Goal: Information Seeking & Learning: Learn about a topic

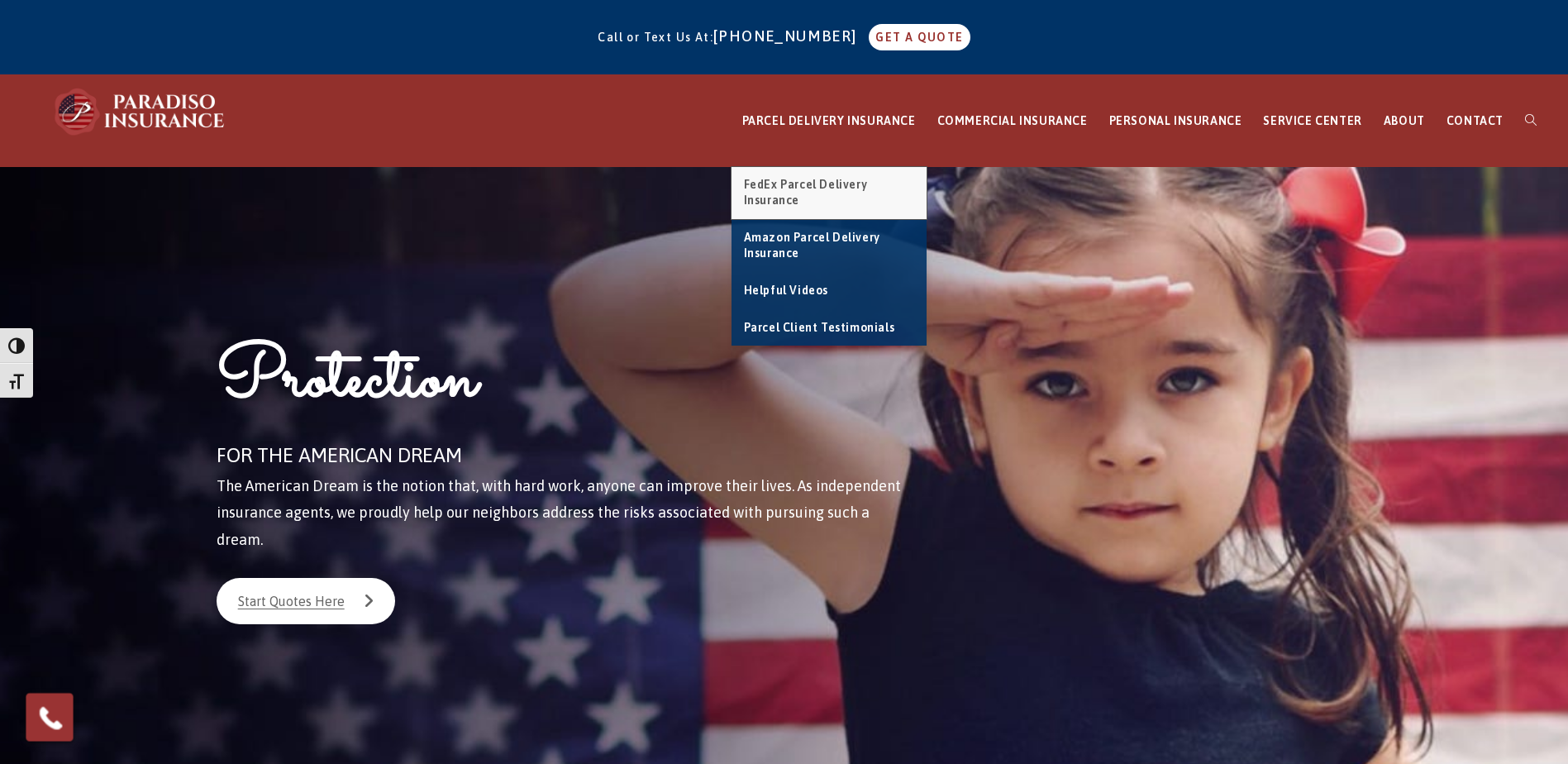
click at [832, 175] on link "FedEx Parcel Delivery Insurance" at bounding box center [829, 192] width 195 height 53
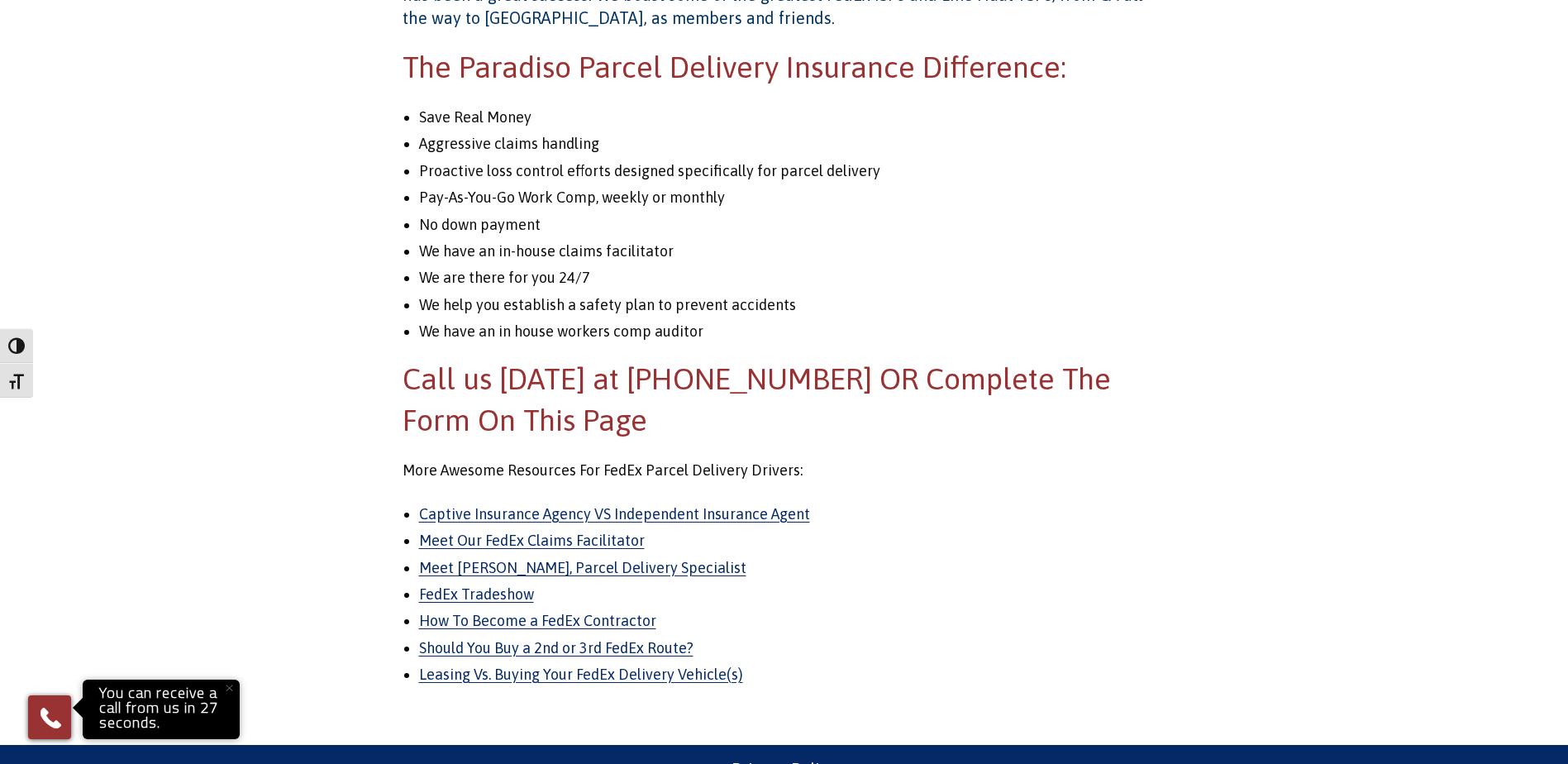
scroll to position [1991, 0]
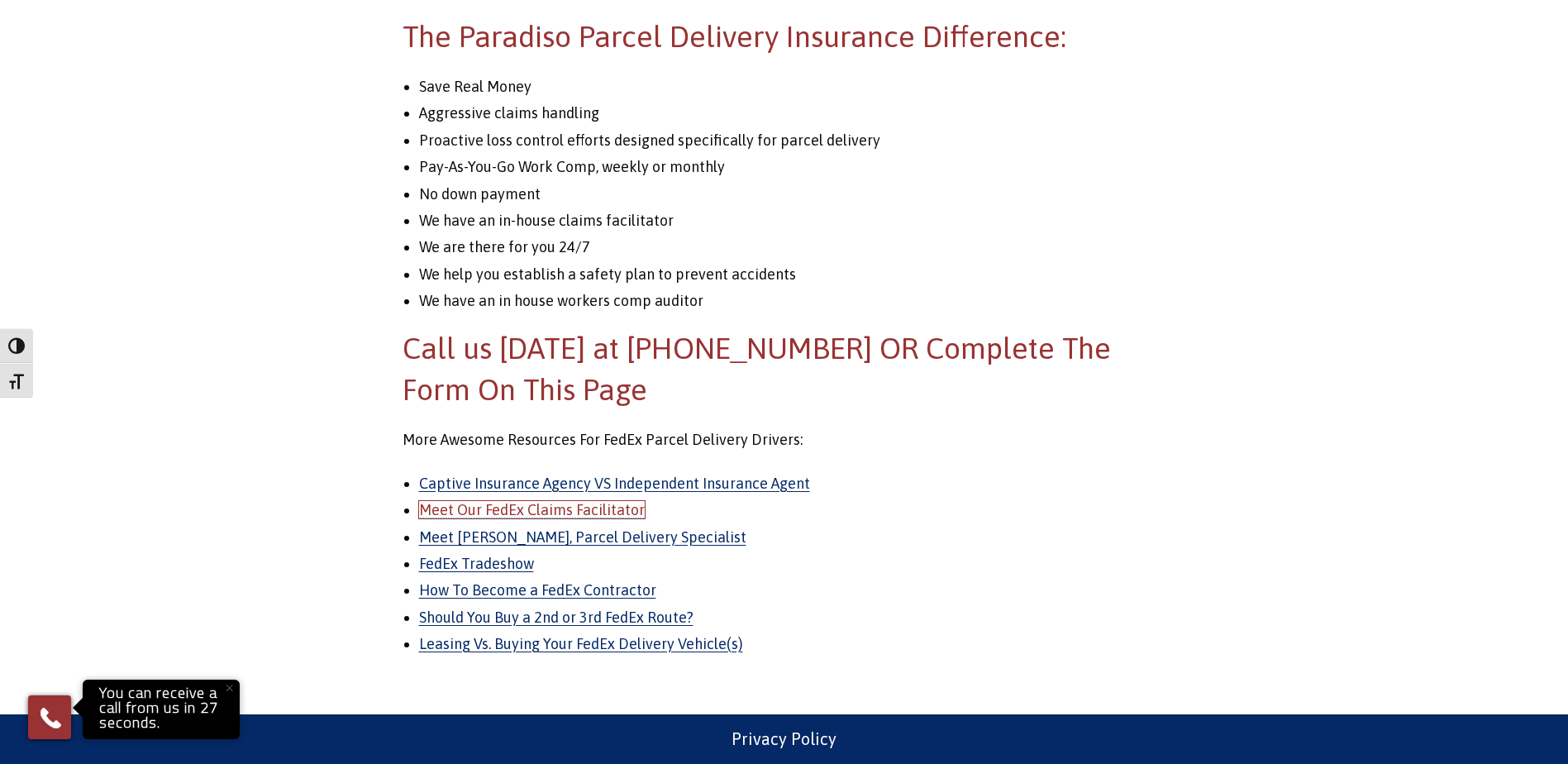
click at [614, 515] on link "Meet Our FedEx Claims Facilitator" at bounding box center [532, 509] width 226 height 18
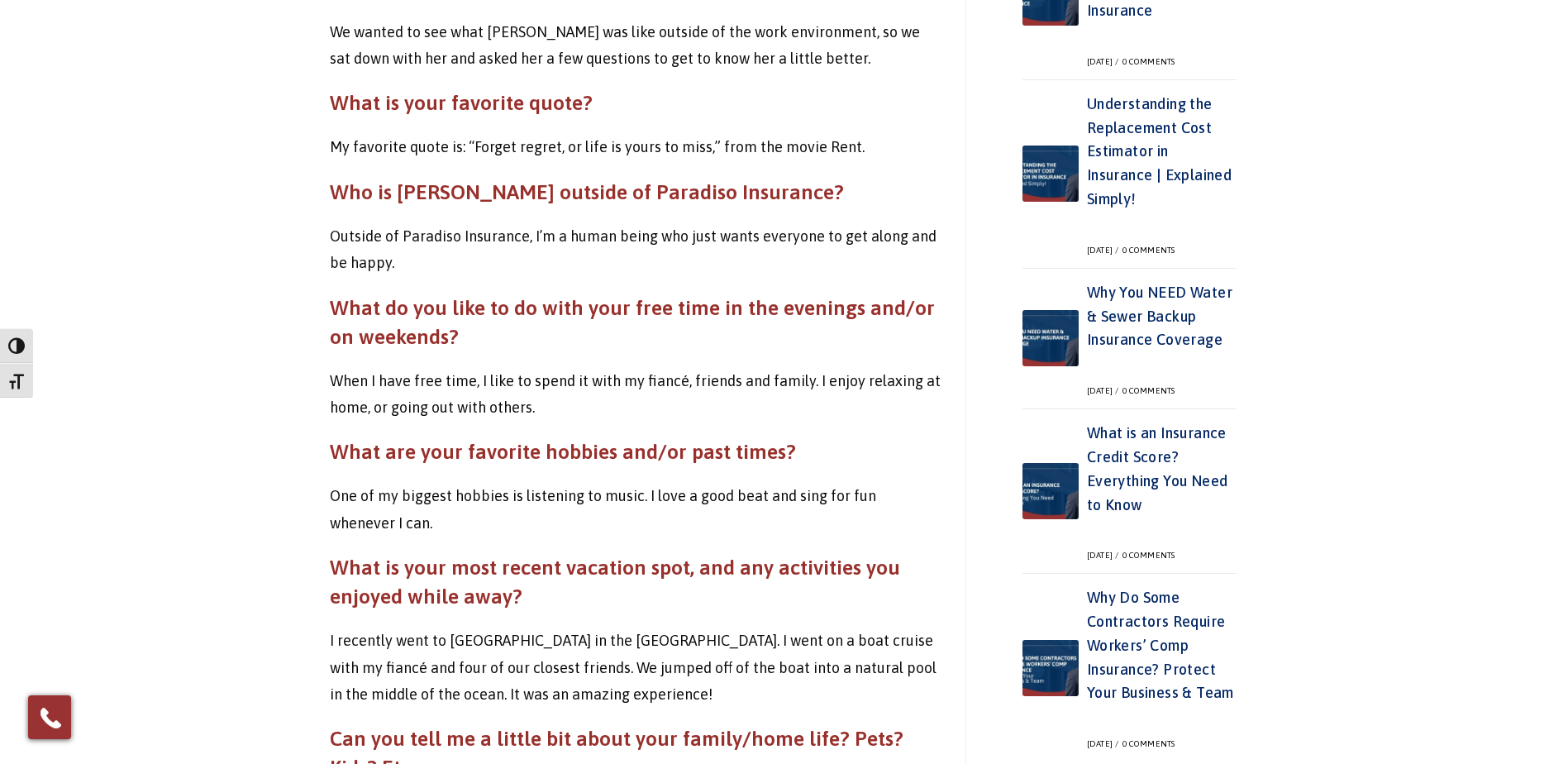
scroll to position [994, 0]
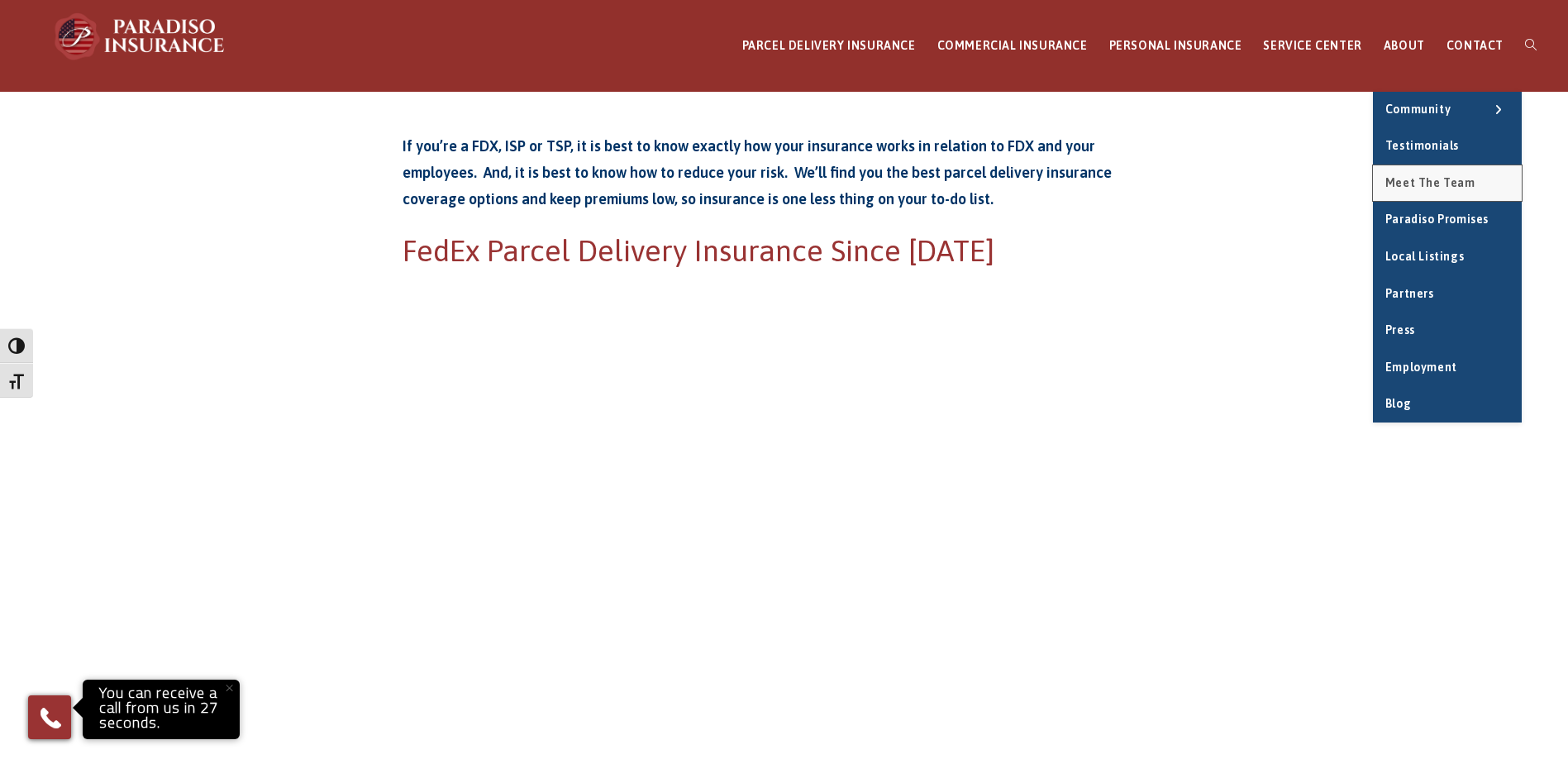
click at [1444, 177] on span "Meet the Team" at bounding box center [1430, 182] width 90 height 13
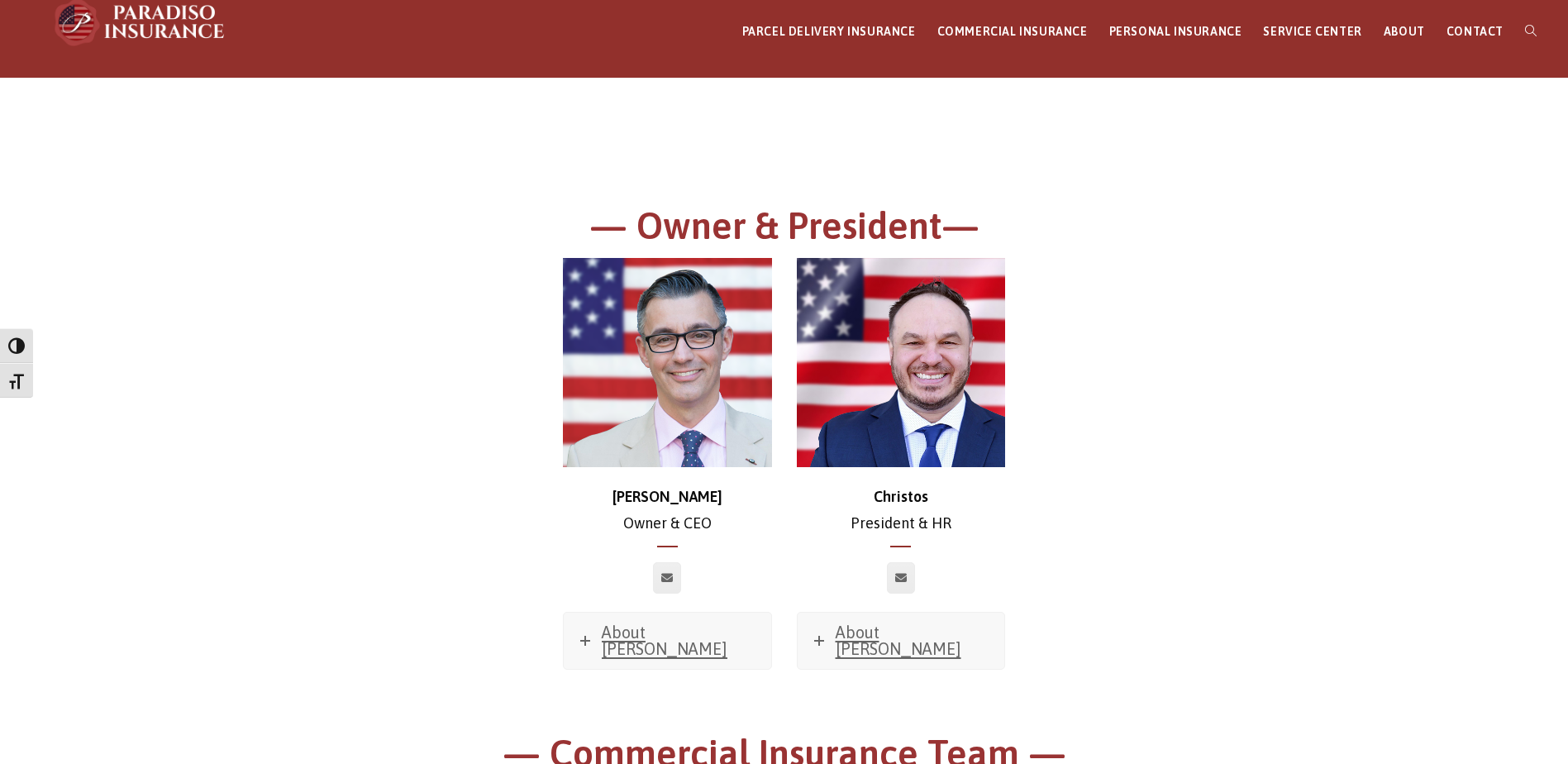
scroll to position [165, 0]
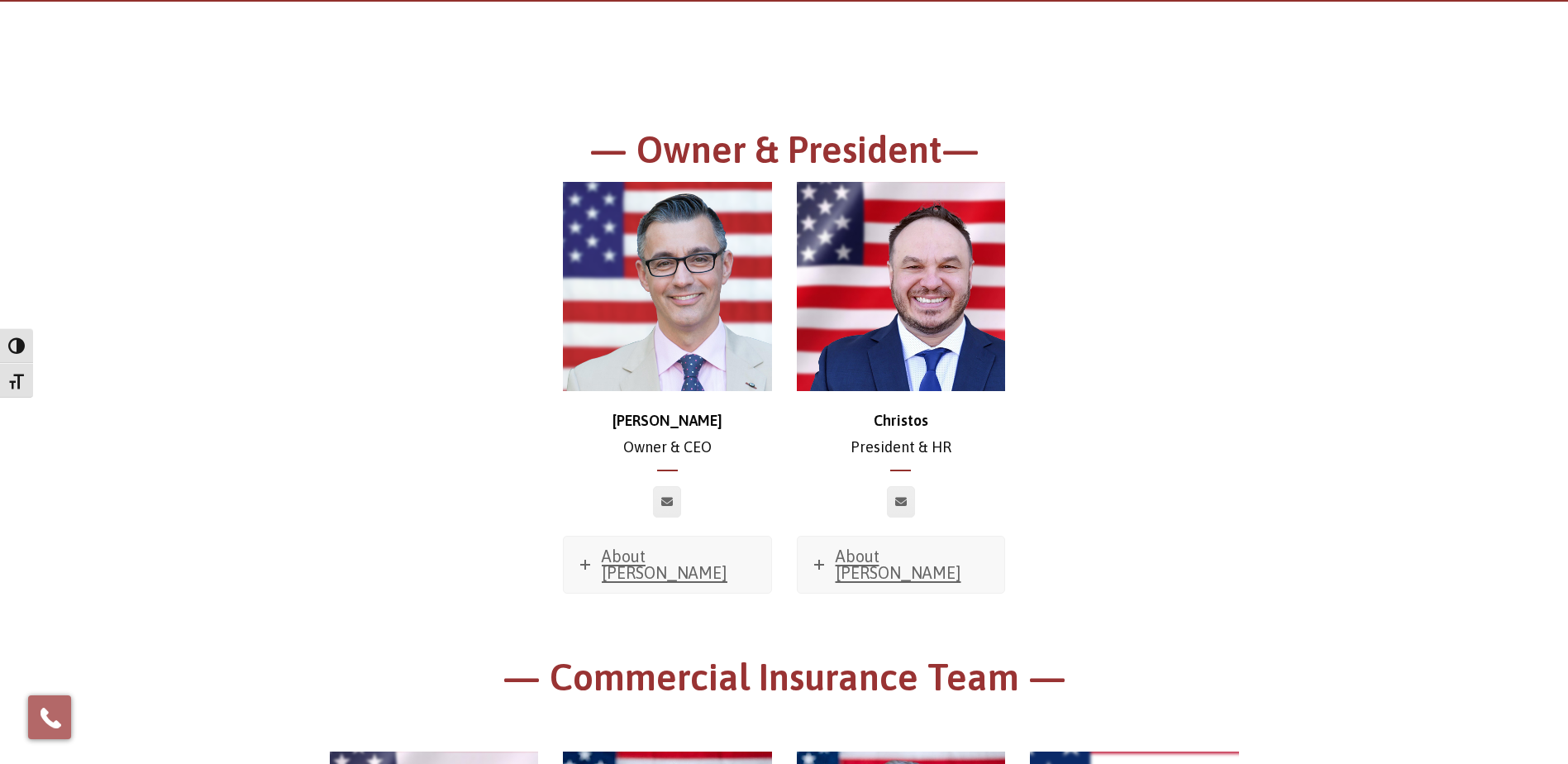
click at [645, 207] on img at bounding box center [667, 286] width 209 height 209
click at [648, 549] on span "About Chris" at bounding box center [664, 564] width 126 height 36
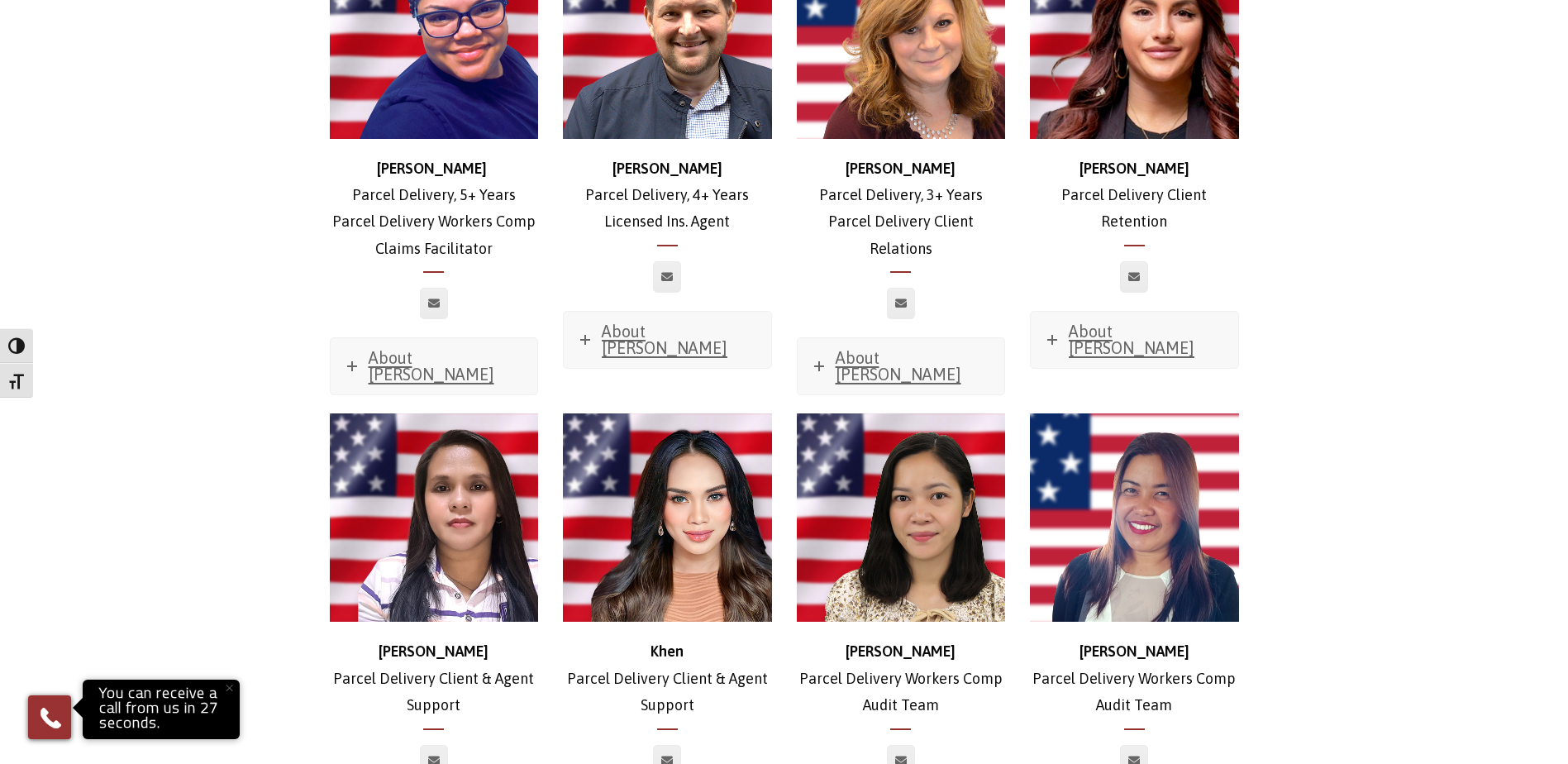
scroll to position [3802, 0]
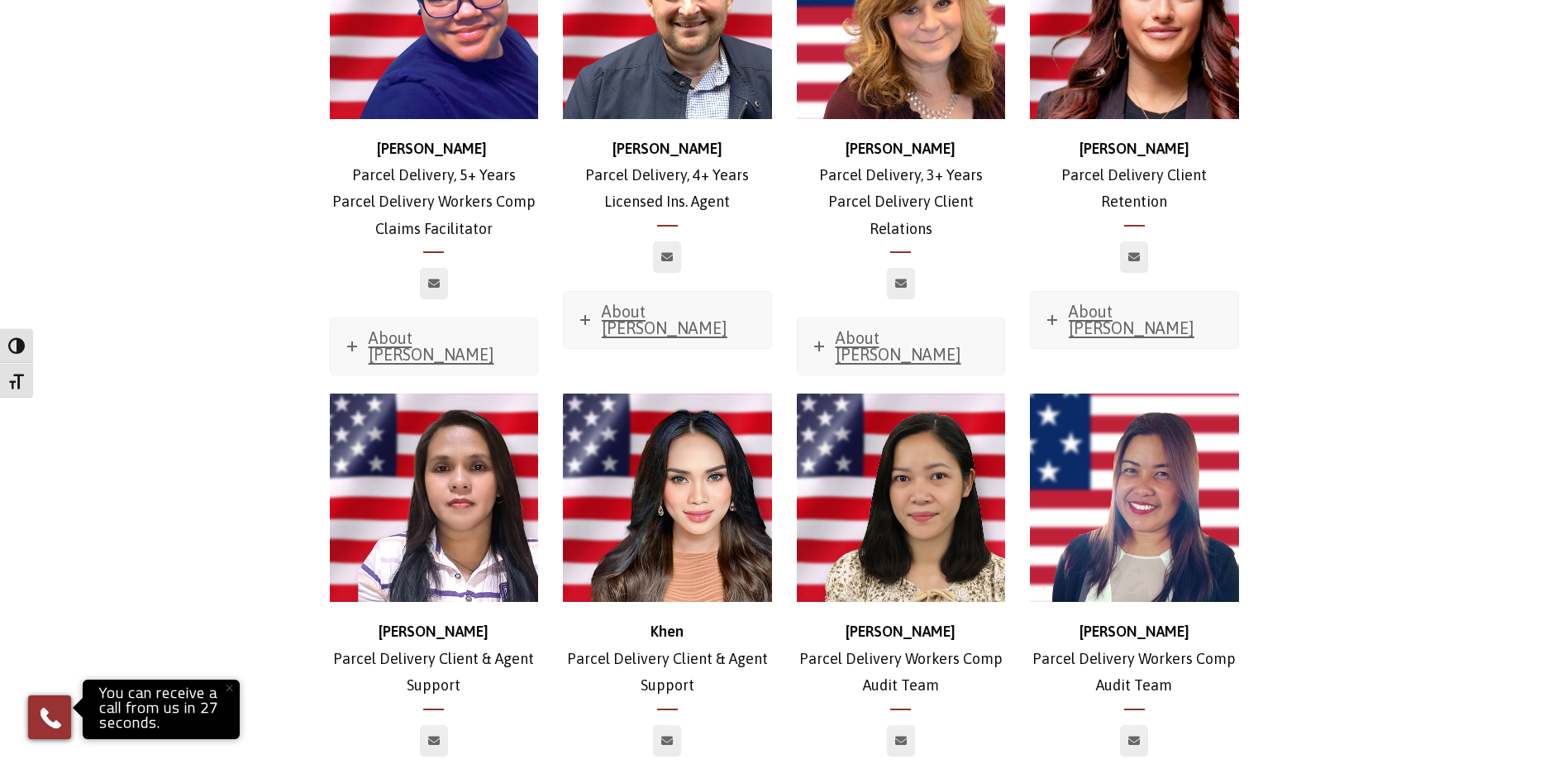
click at [232, 690] on button "×" at bounding box center [229, 688] width 37 height 37
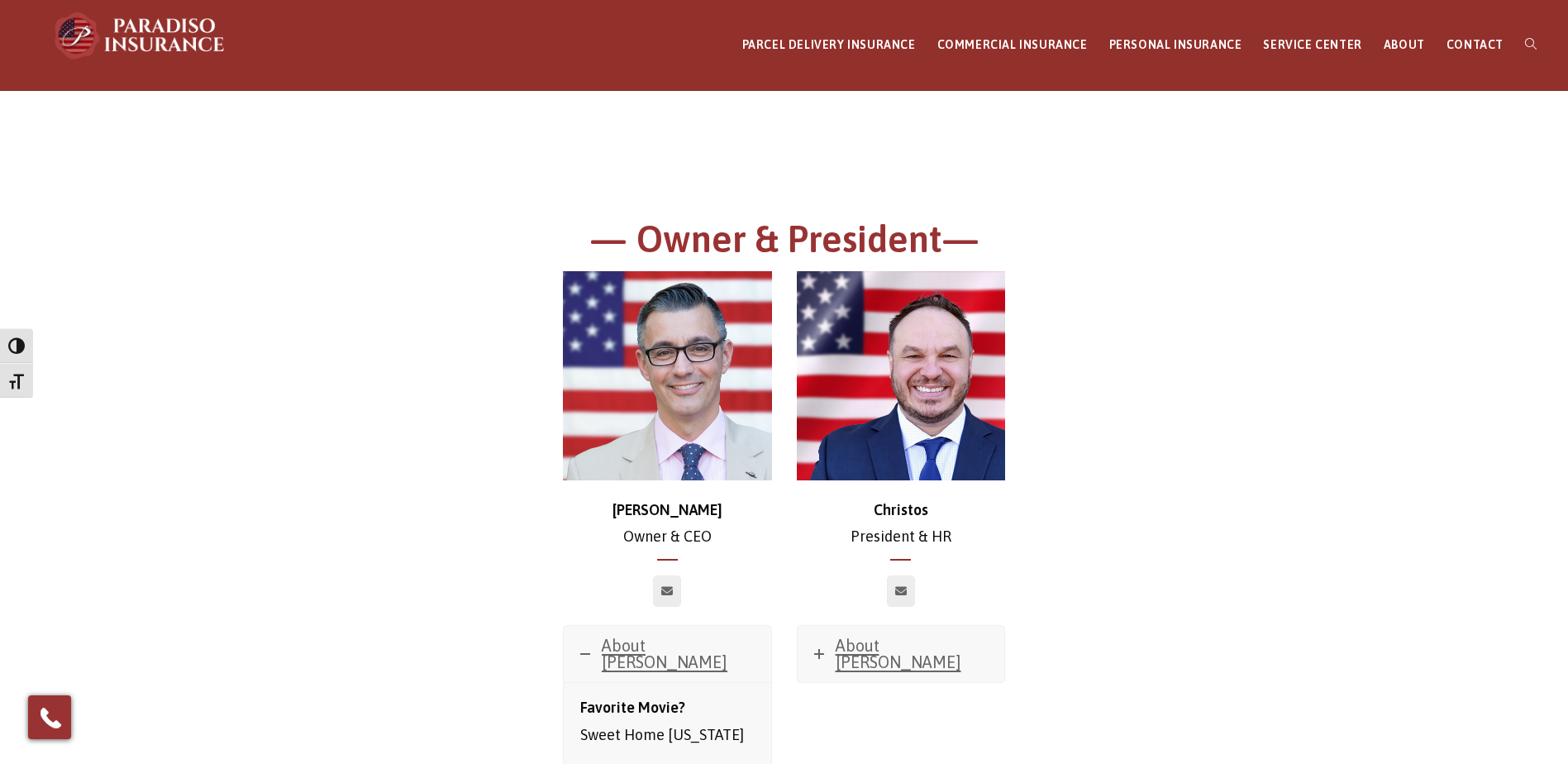
scroll to position [0, 0]
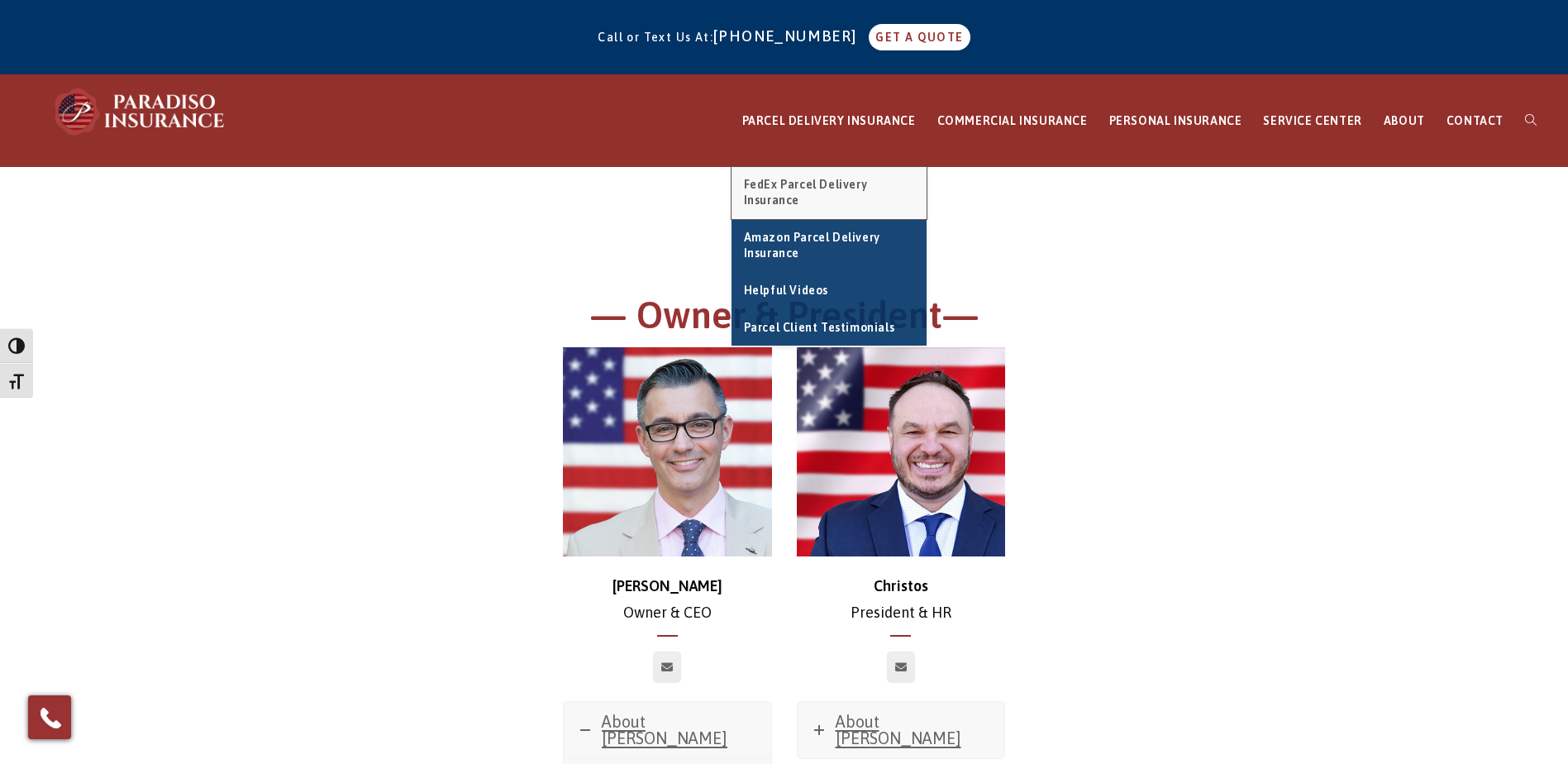
click at [873, 196] on link "FedEx Parcel Delivery Insurance" at bounding box center [829, 192] width 195 height 53
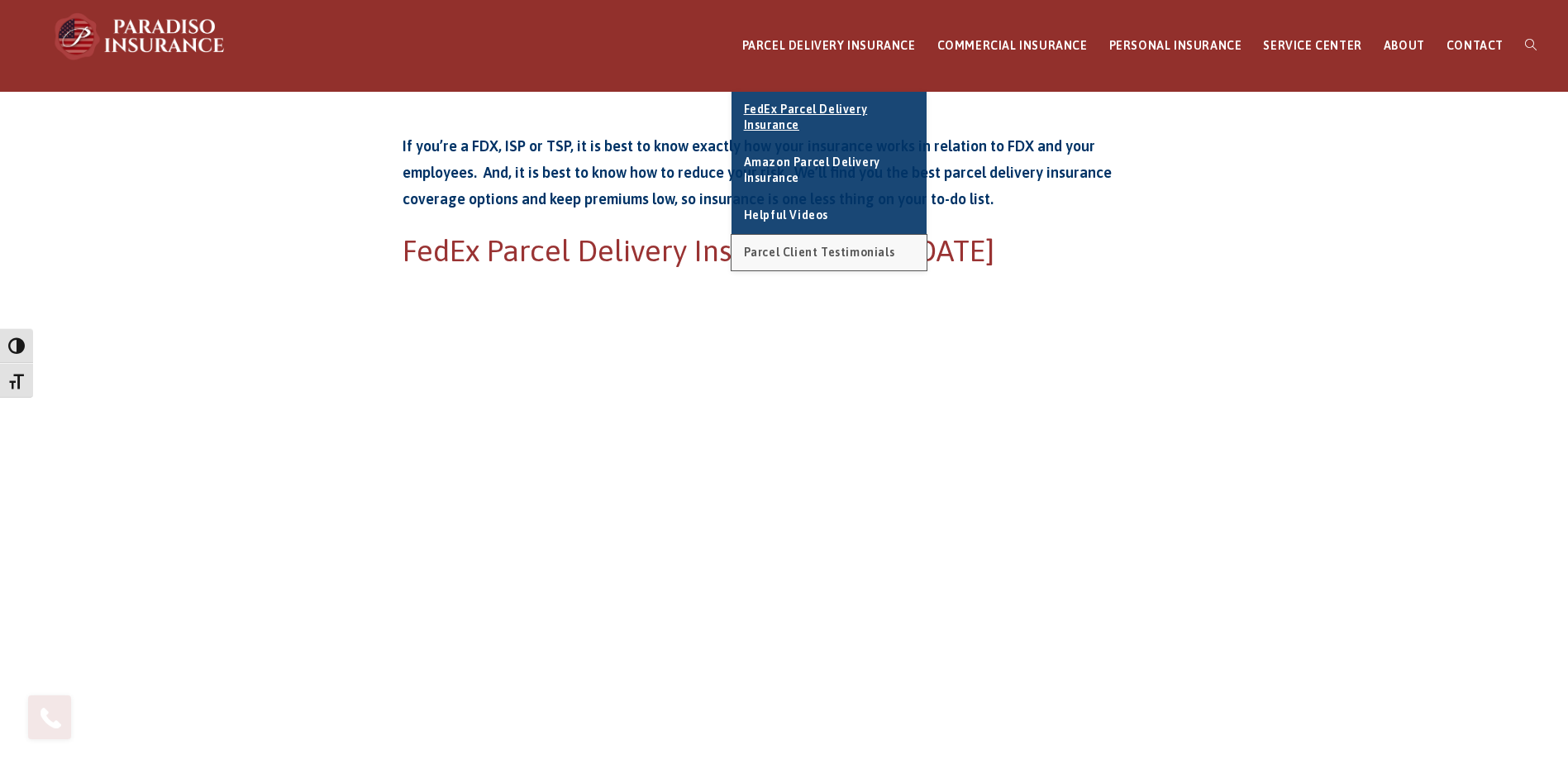
click at [805, 250] on span "Parcel Client Testimonials" at bounding box center [820, 252] width 152 height 13
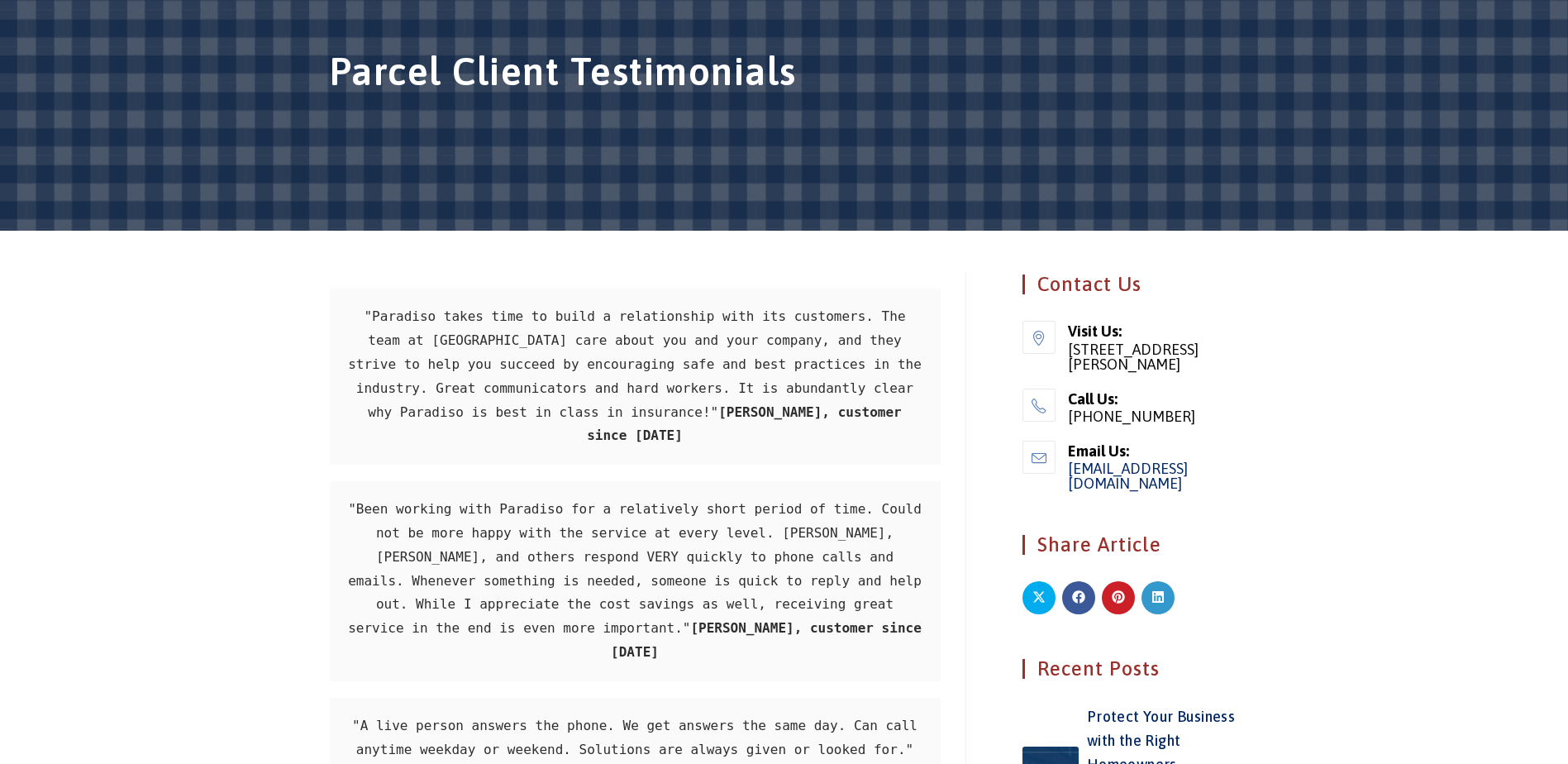
scroll to position [416, 0]
